Goal: Complete application form

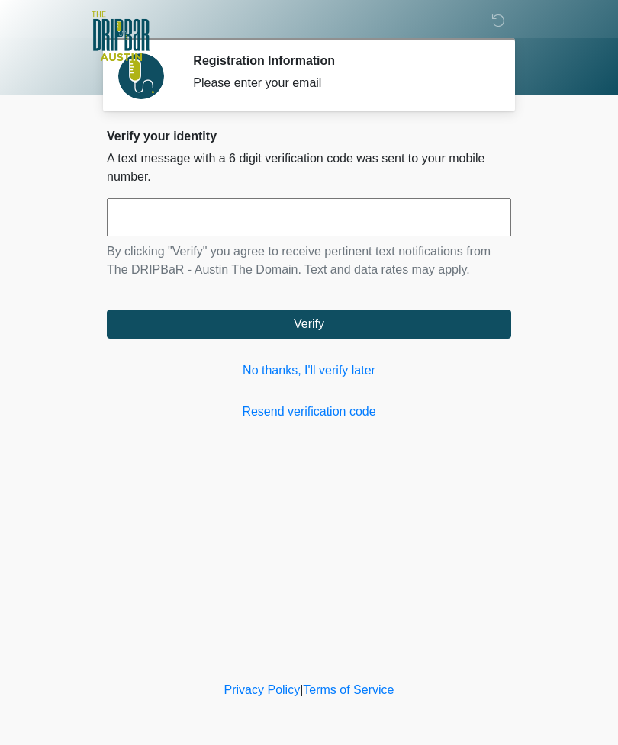
click at [332, 316] on button "Verify" at bounding box center [309, 324] width 404 height 29
click at [341, 407] on link "Resend verification code" at bounding box center [309, 412] width 404 height 18
click at [310, 362] on link "No thanks, I'll verify later" at bounding box center [309, 371] width 404 height 18
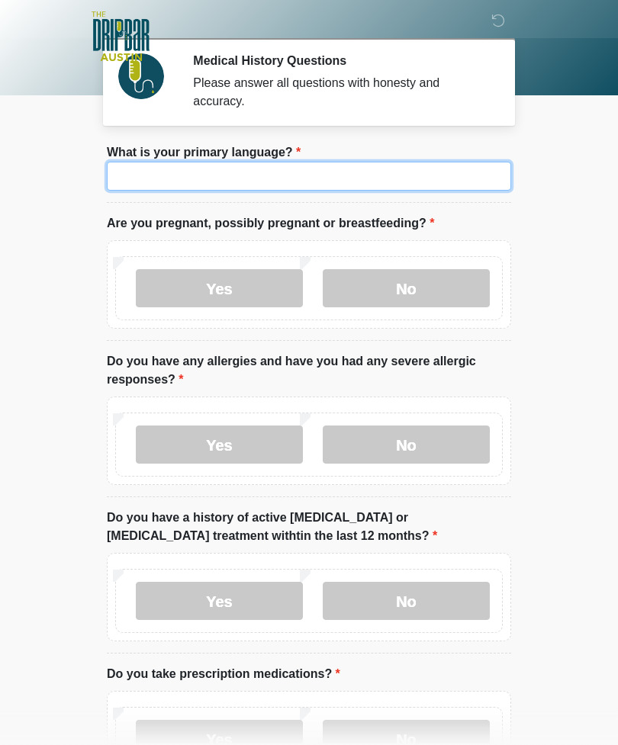
click at [476, 176] on input "What is your primary language?" at bounding box center [309, 176] width 404 height 29
type input "*******"
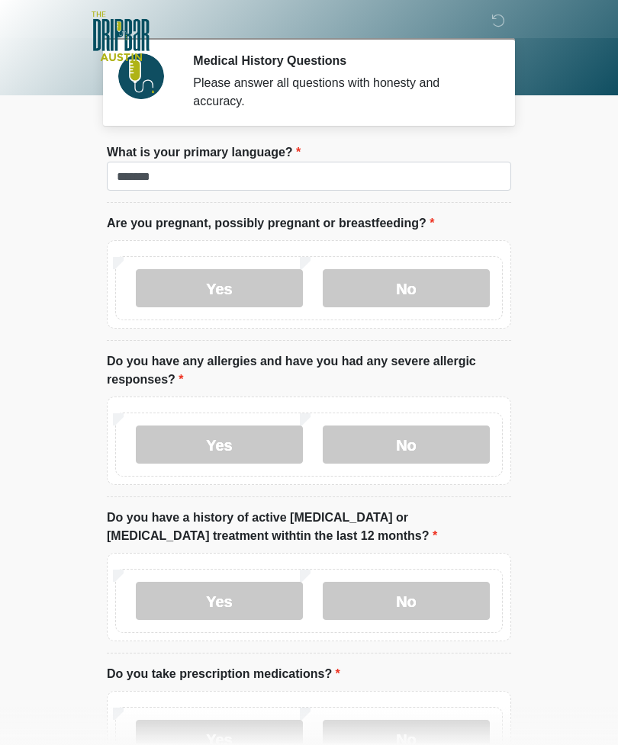
click at [416, 284] on label "No" at bounding box center [406, 288] width 167 height 38
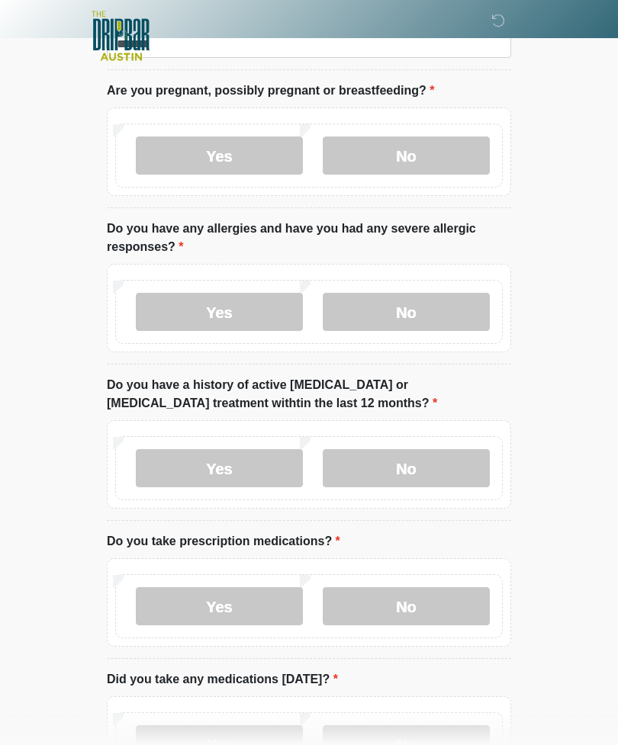
click at [424, 317] on label "No" at bounding box center [406, 313] width 167 height 38
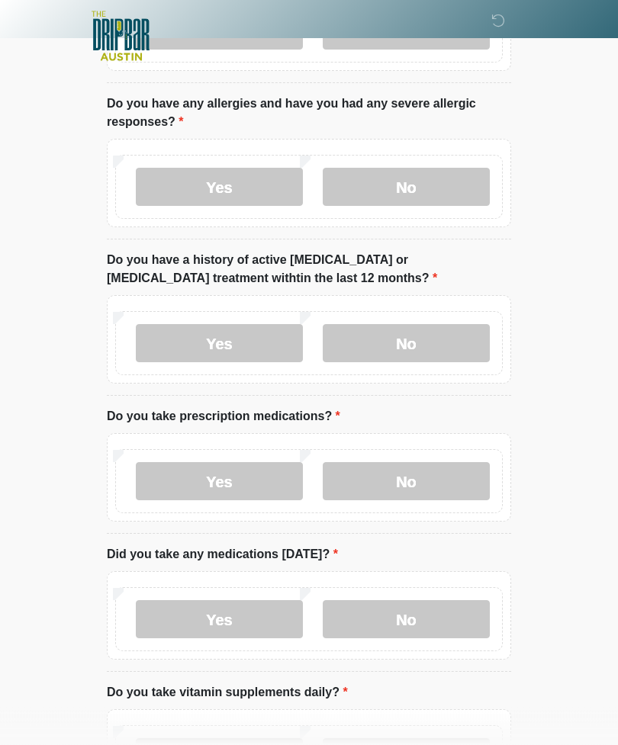
scroll to position [258, 0]
click at [425, 352] on label "No" at bounding box center [406, 343] width 167 height 38
click at [265, 480] on label "Yes" at bounding box center [219, 481] width 167 height 38
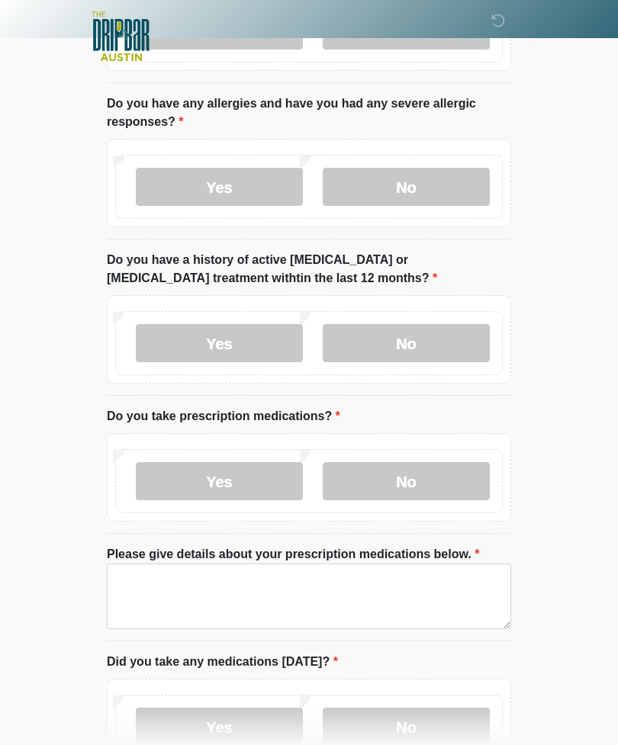
click at [426, 482] on label "No" at bounding box center [406, 481] width 167 height 38
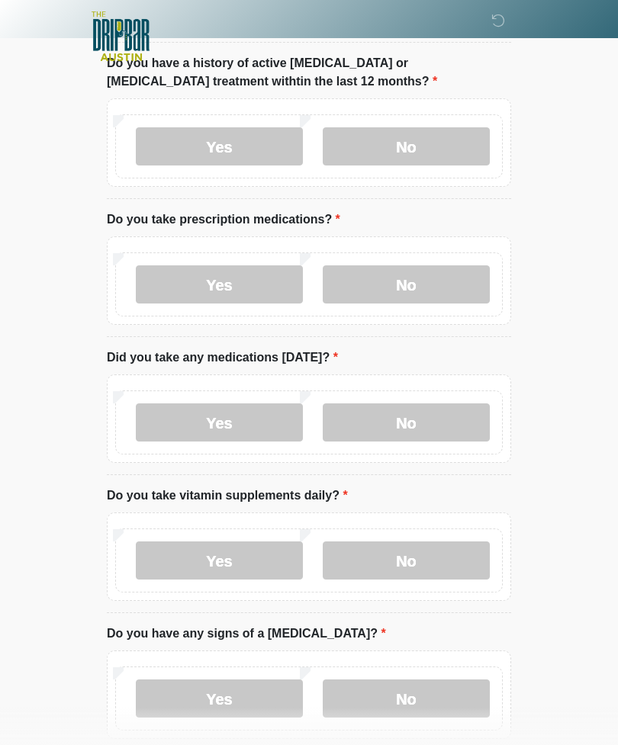
scroll to position [461, 0]
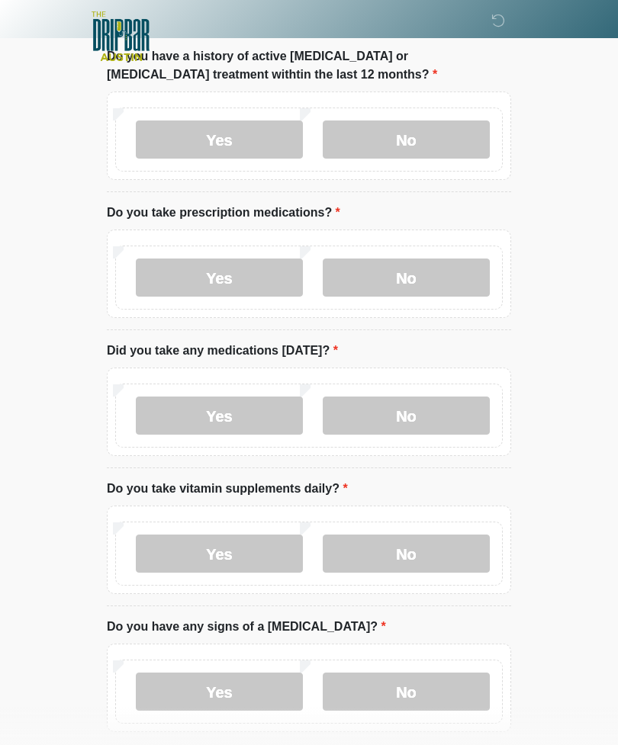
click at [430, 410] on label "No" at bounding box center [406, 416] width 167 height 38
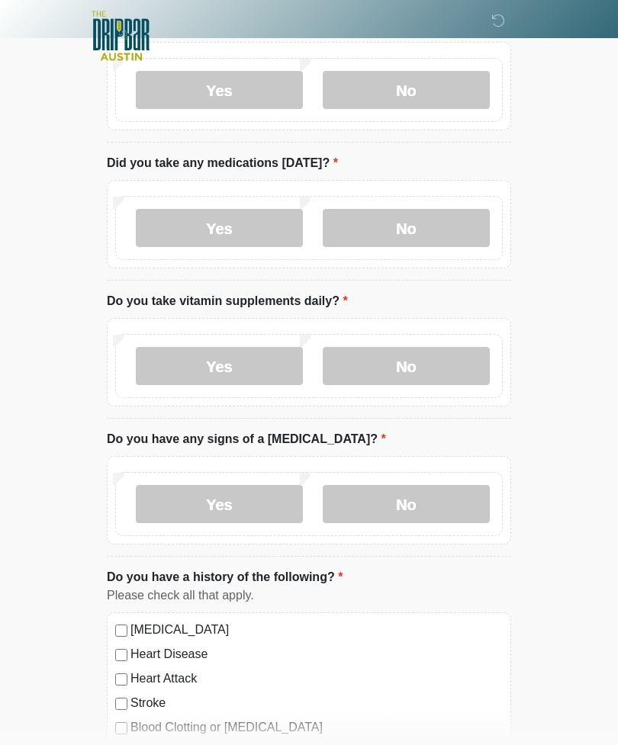
scroll to position [648, 0]
click at [429, 368] on label "No" at bounding box center [406, 367] width 167 height 38
click at [426, 500] on label "No" at bounding box center [406, 505] width 167 height 38
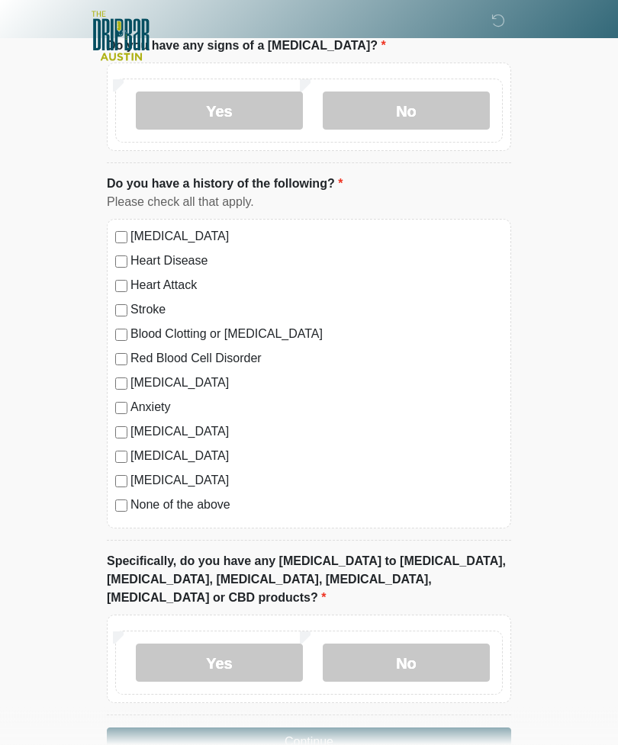
scroll to position [1066, 0]
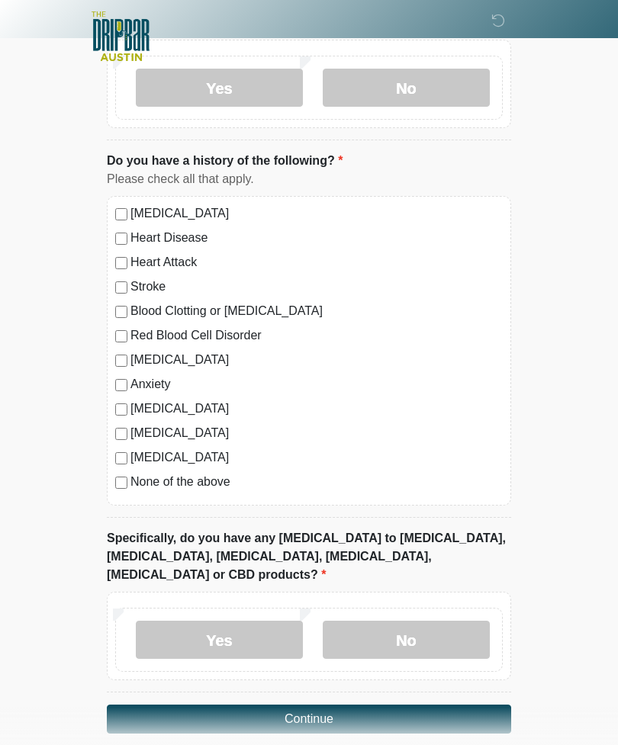
click at [430, 621] on label "No" at bounding box center [406, 640] width 167 height 38
click at [336, 705] on button "Continue" at bounding box center [309, 719] width 404 height 29
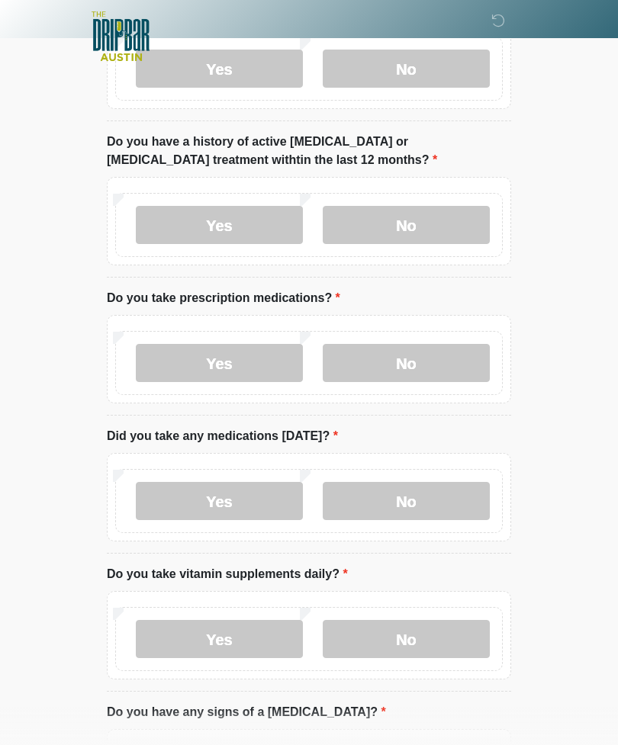
scroll to position [0, 0]
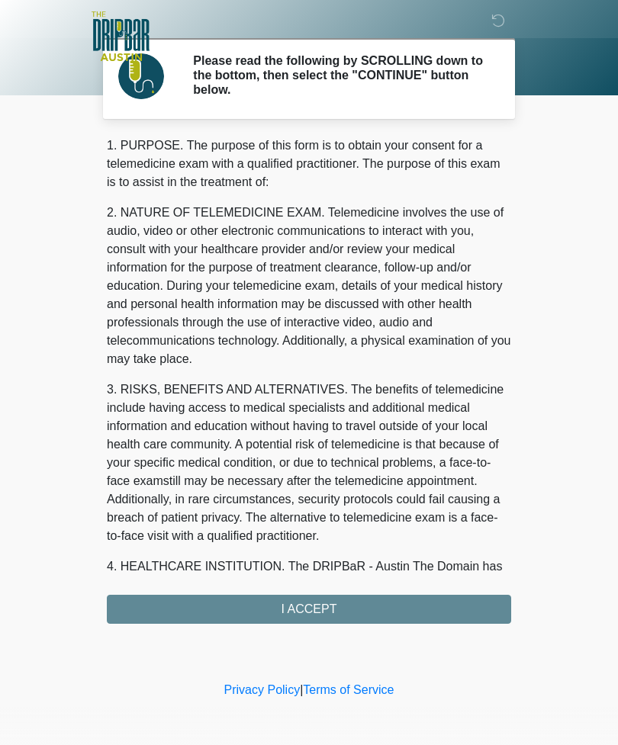
click at [329, 609] on div "1. PURPOSE. The purpose of this form is to obtain your consent for a telemedici…" at bounding box center [309, 380] width 404 height 487
click at [350, 609] on div "1. PURPOSE. The purpose of this form is to obtain your consent for a telemedici…" at bounding box center [309, 380] width 404 height 487
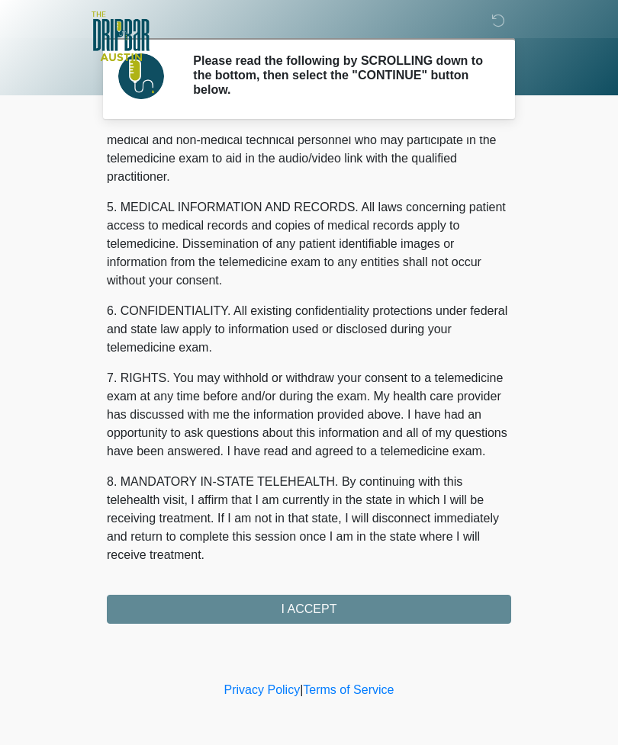
click at [323, 604] on button "I ACCEPT" at bounding box center [309, 609] width 404 height 29
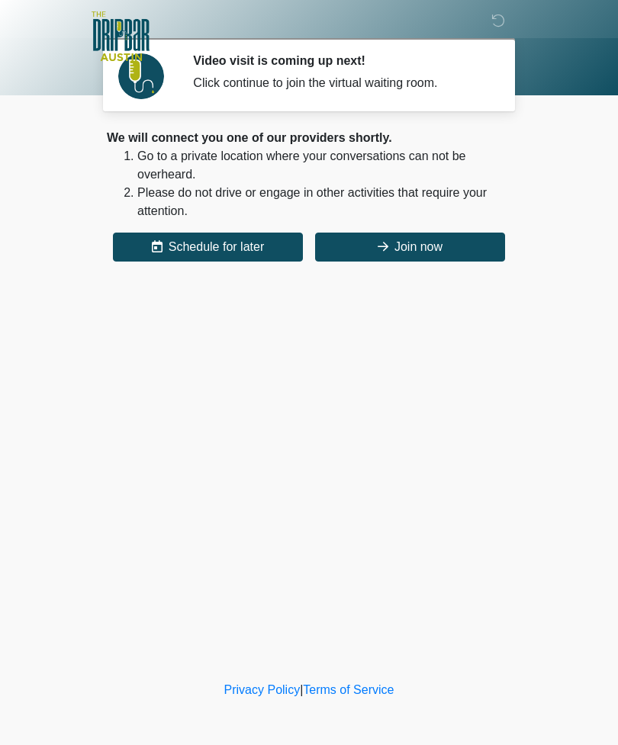
click at [420, 249] on button "Join now" at bounding box center [410, 247] width 190 height 29
